Goal: Information Seeking & Learning: Learn about a topic

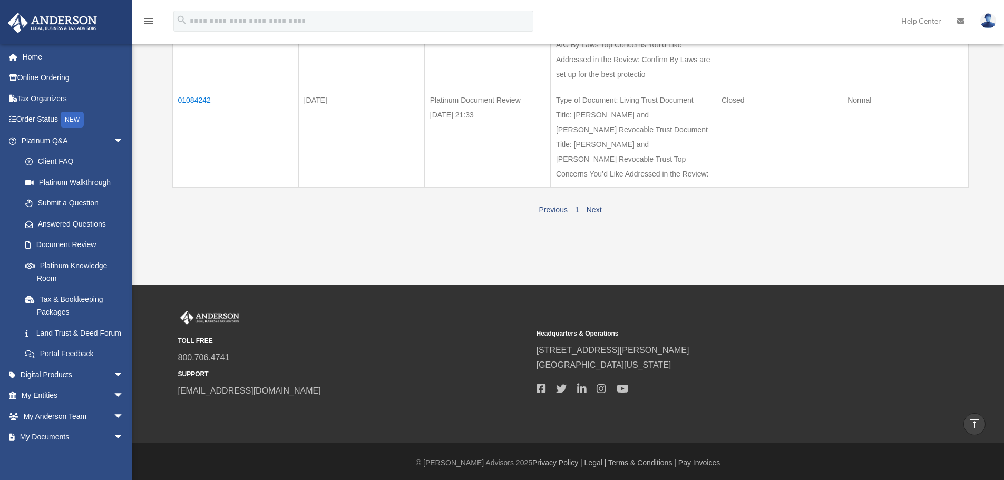
scroll to position [685, 0]
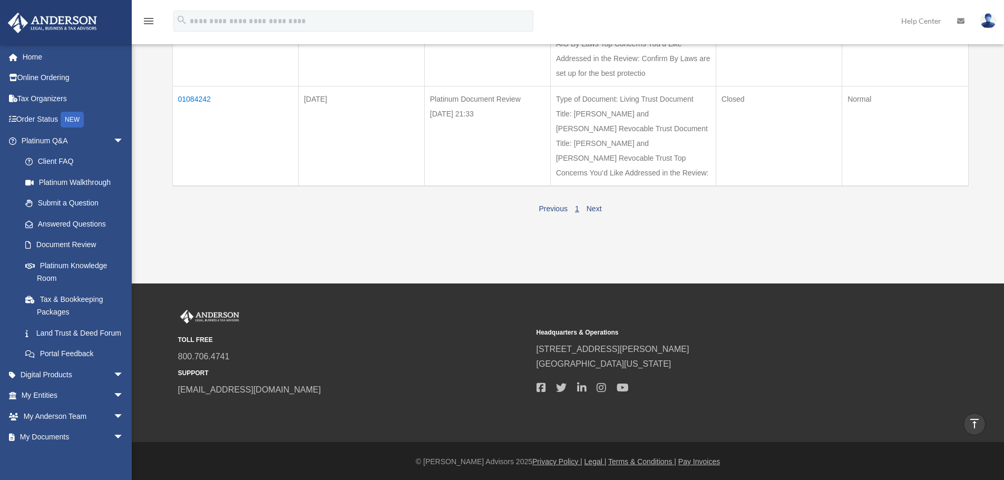
click at [191, 186] on td "01084242" at bounding box center [235, 136] width 126 height 100
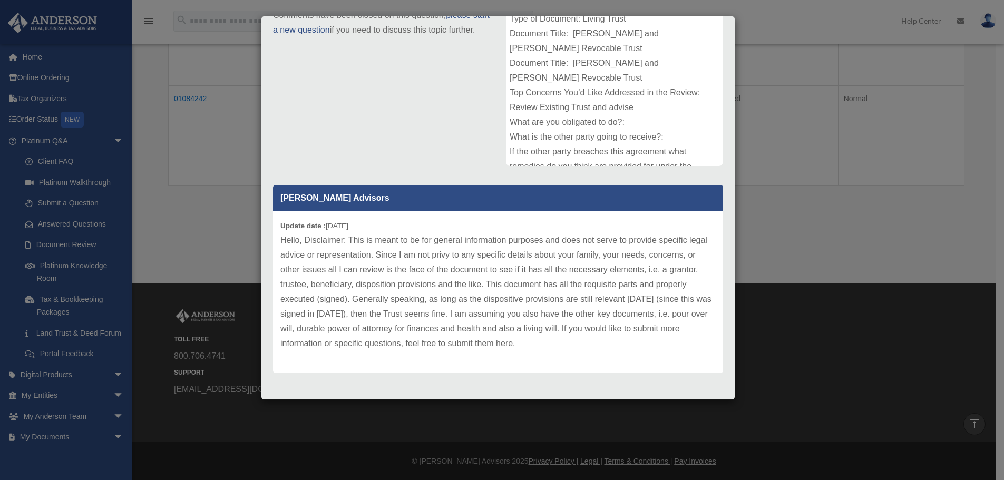
scroll to position [166, 0]
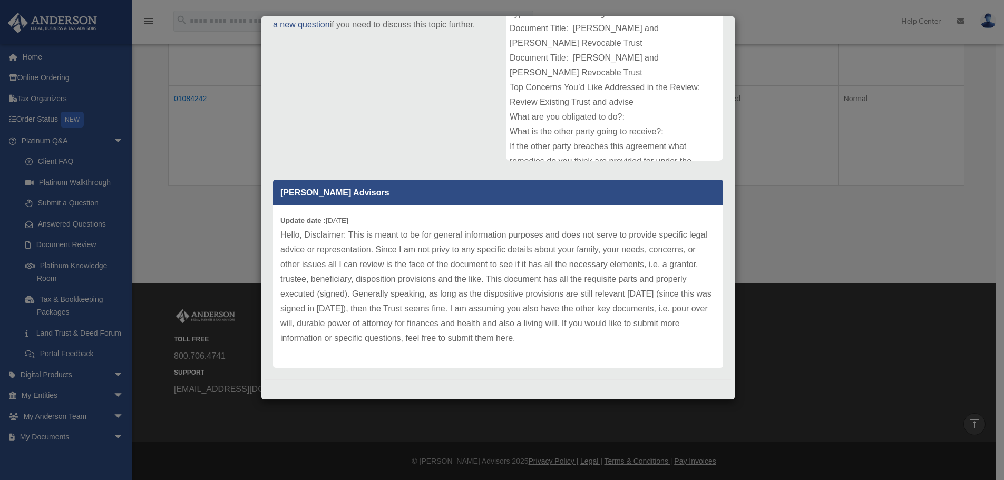
click at [793, 26] on div "Case Detail × Platinum Document Review 08/20/2025 21:33 Case Number 01084242 Cr…" at bounding box center [502, 240] width 1004 height 480
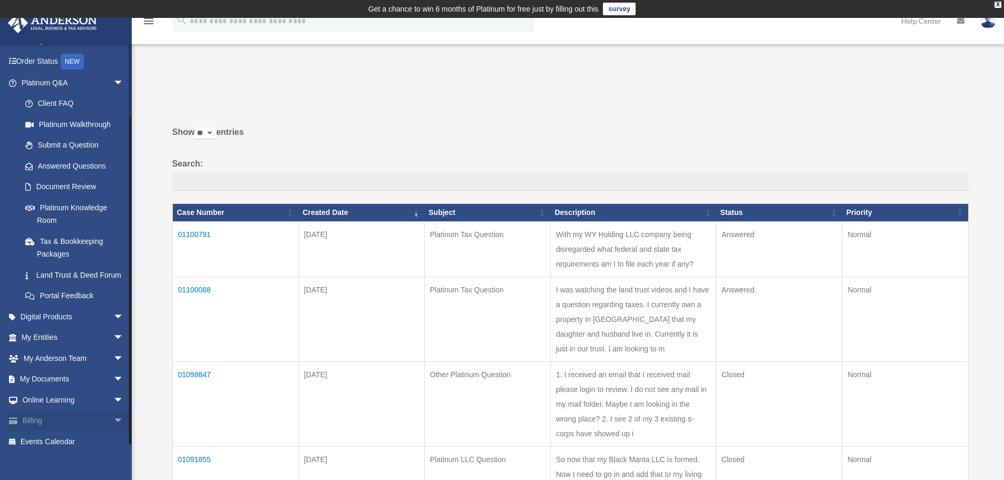
scroll to position [81, 0]
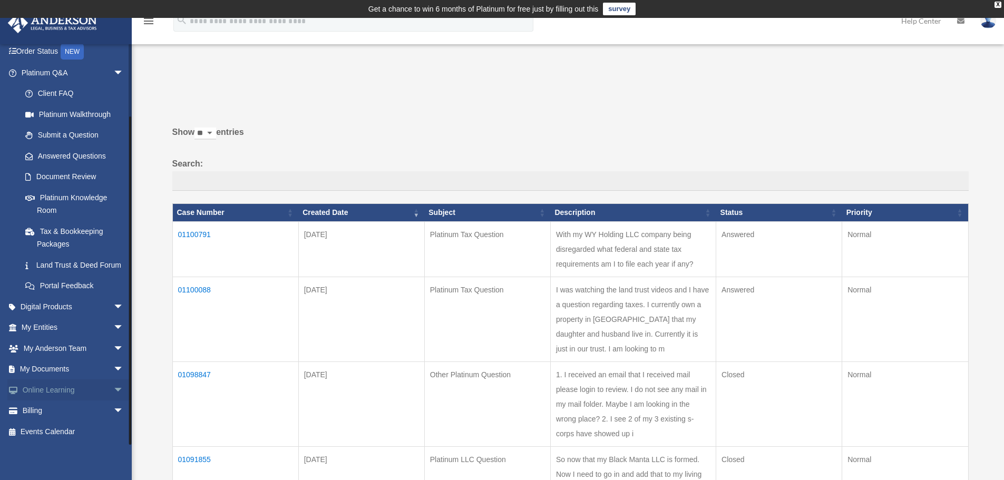
click at [113, 387] on span "arrow_drop_down" at bounding box center [123, 391] width 21 height 22
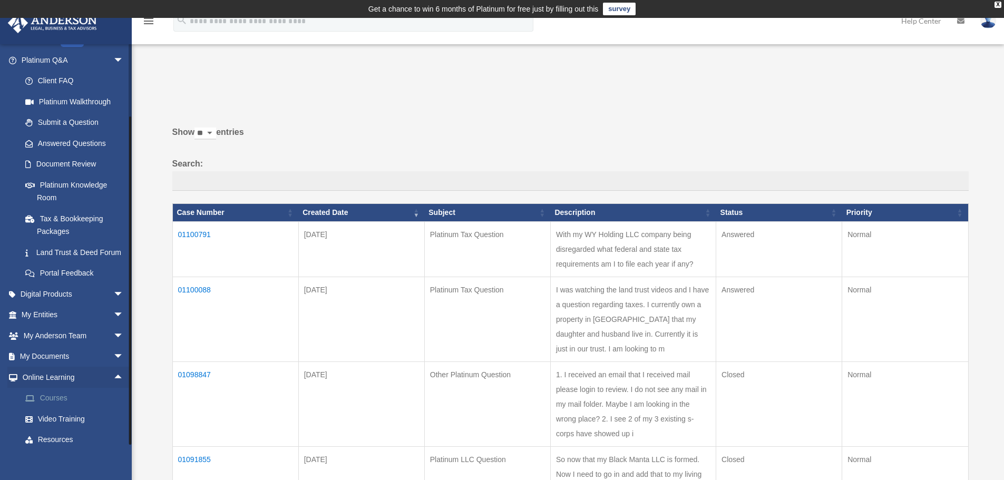
click at [51, 409] on link "Courses" at bounding box center [77, 398] width 125 height 21
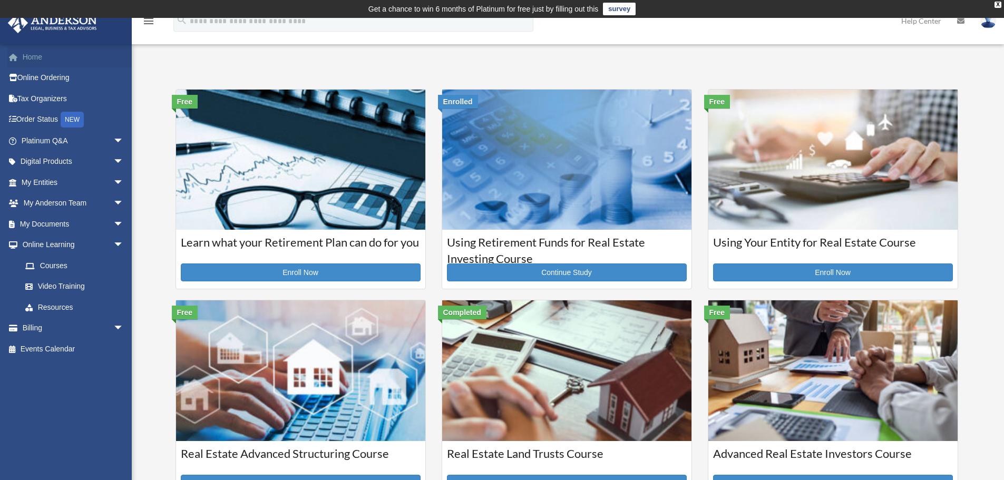
click at [36, 54] on link "Home" at bounding box center [73, 56] width 132 height 21
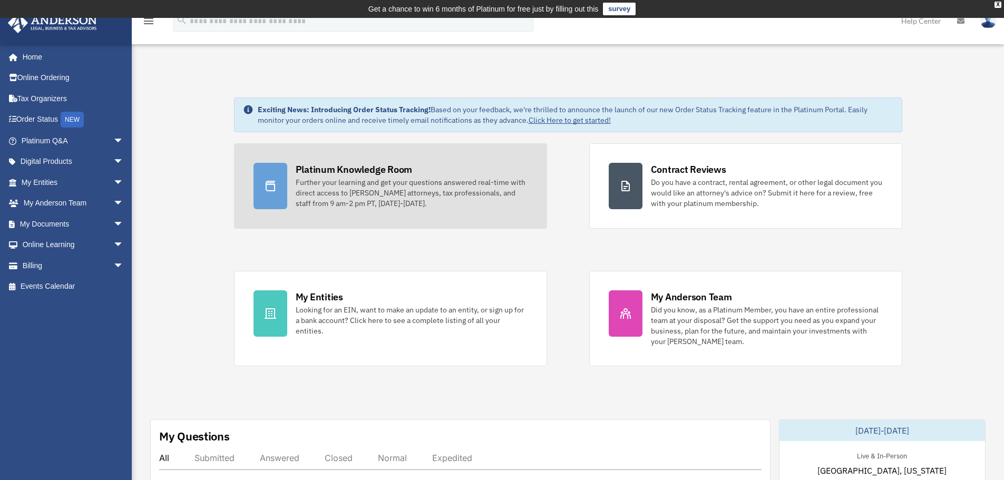
click at [322, 169] on div "Platinum Knowledge Room" at bounding box center [354, 169] width 117 height 13
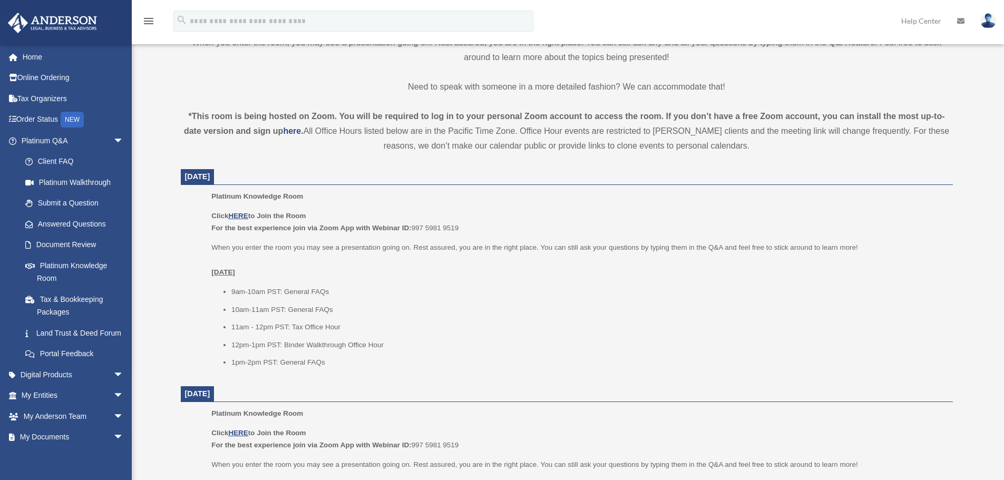
scroll to position [422, 0]
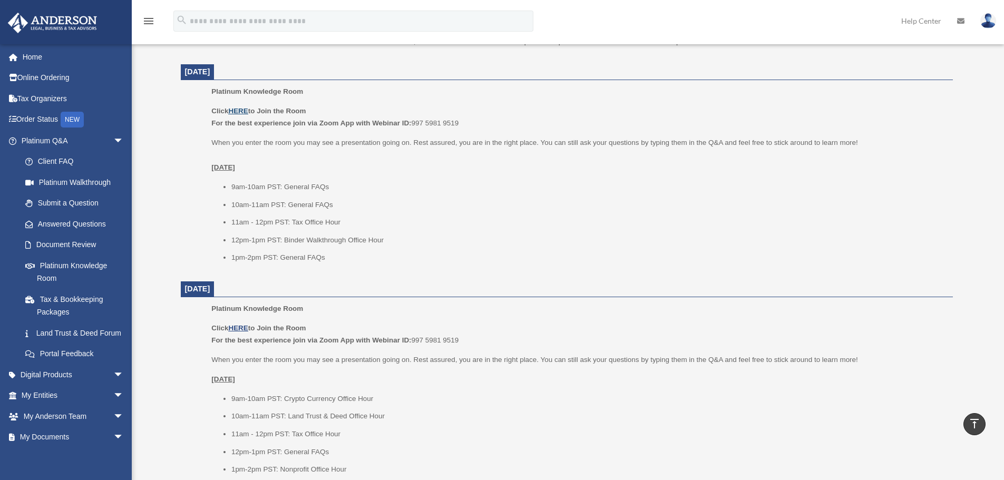
click at [240, 111] on u "HERE" at bounding box center [238, 111] width 20 height 8
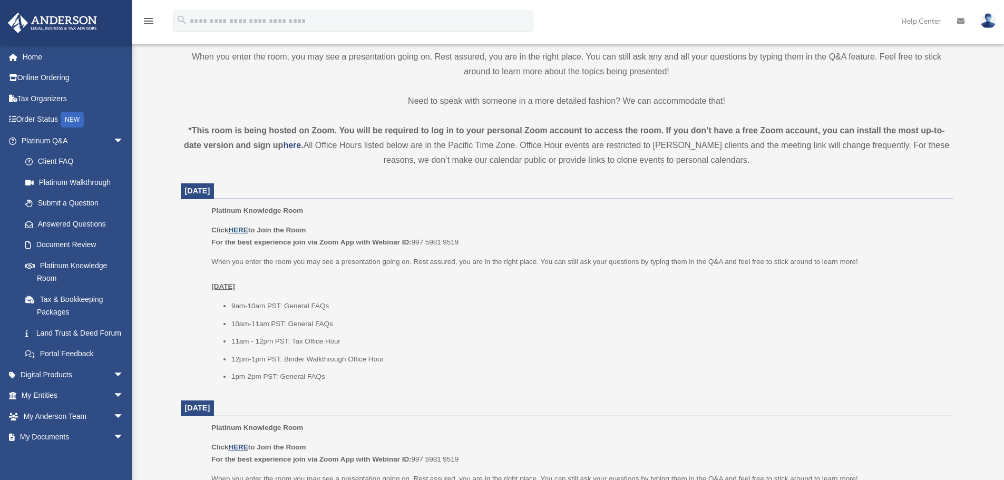
scroll to position [369, 0]
